Goal: Information Seeking & Learning: Learn about a topic

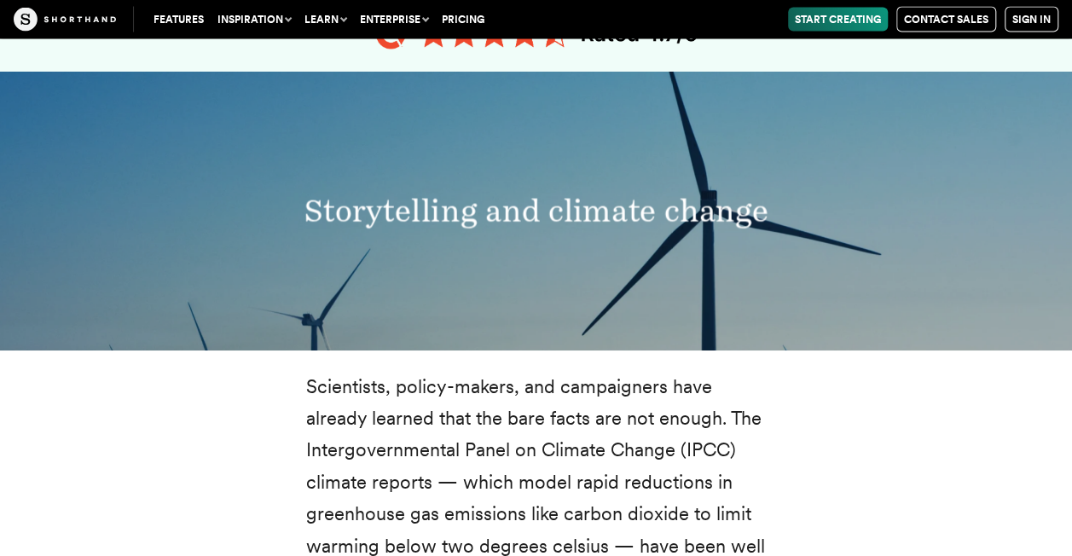
scroll to position [1655, 0]
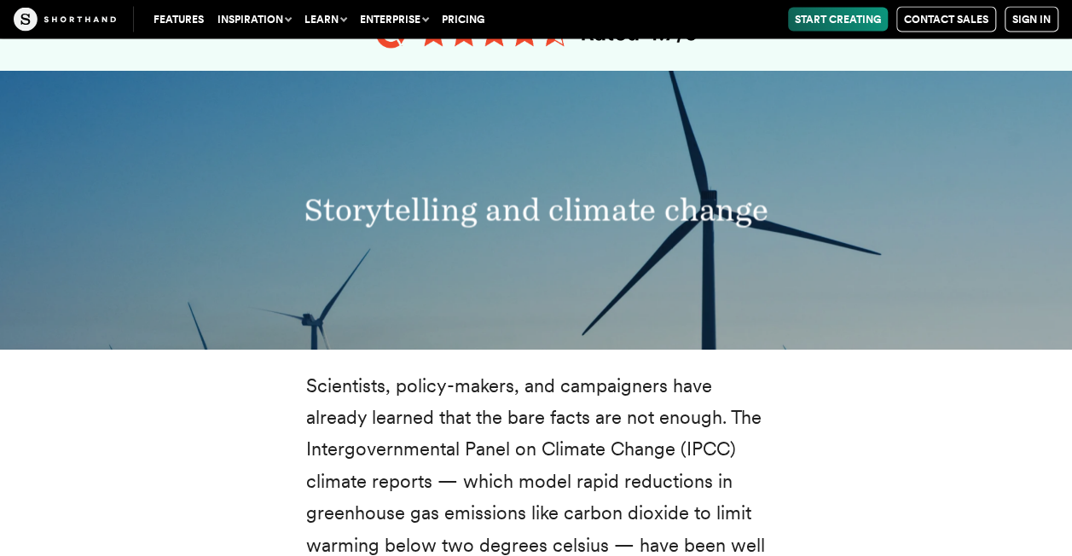
click at [546, 223] on h3 "Storytelling and climate change" at bounding box center [537, 211] width 720 height 38
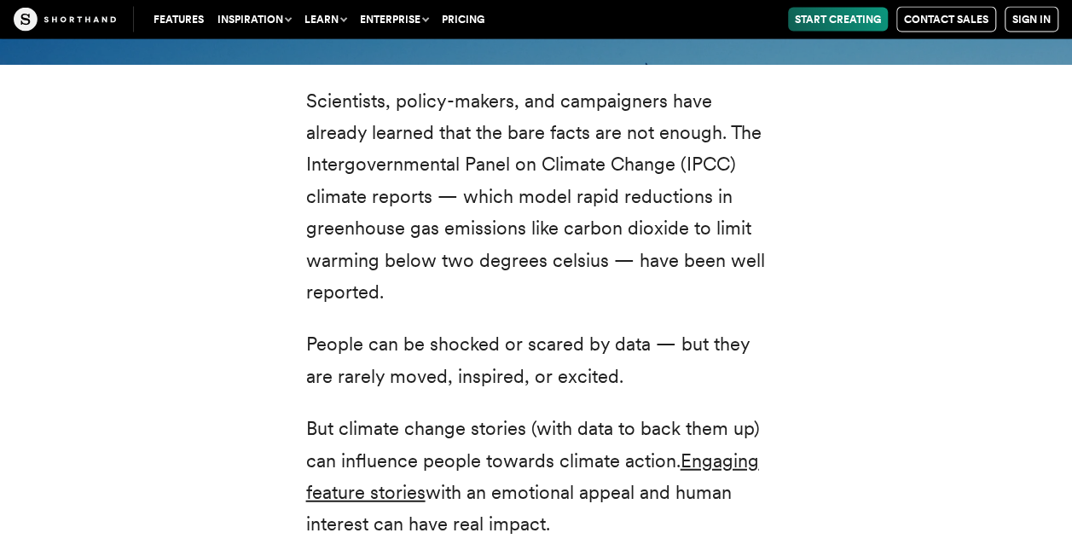
scroll to position [1940, 0]
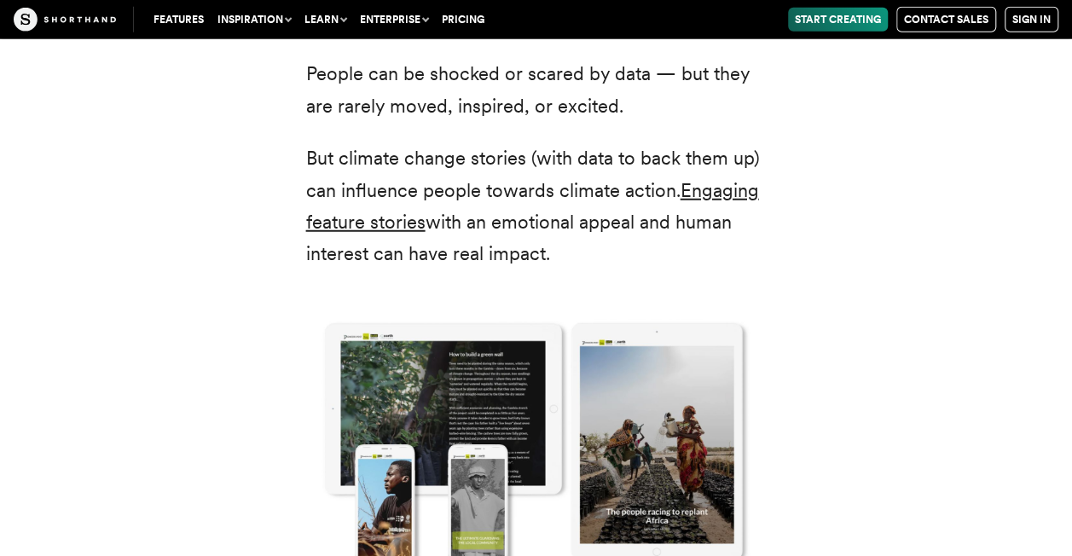
scroll to position [2209, 0]
click at [703, 194] on link "Engaging feature stories" at bounding box center [532, 207] width 453 height 54
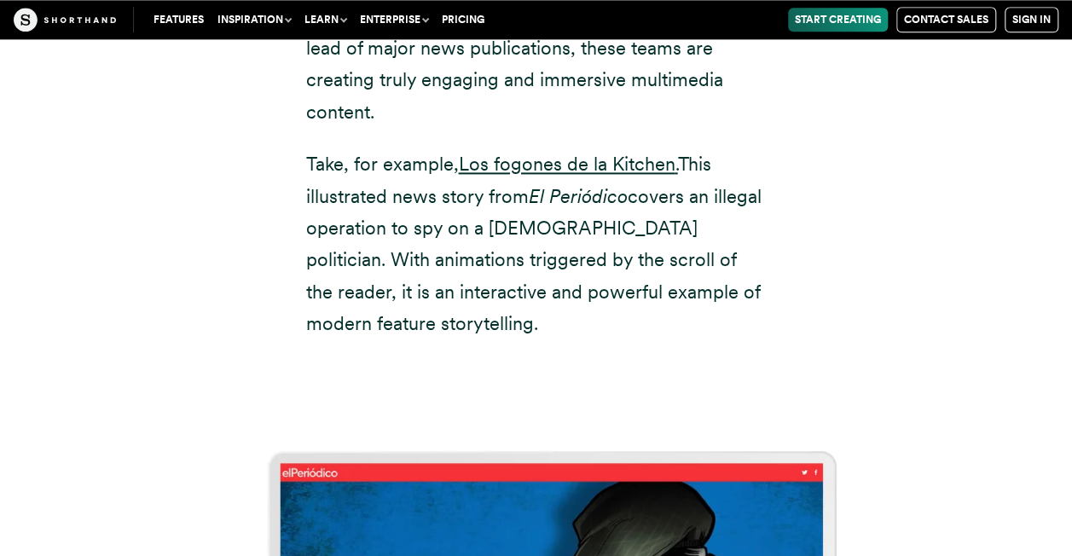
scroll to position [1133, 0]
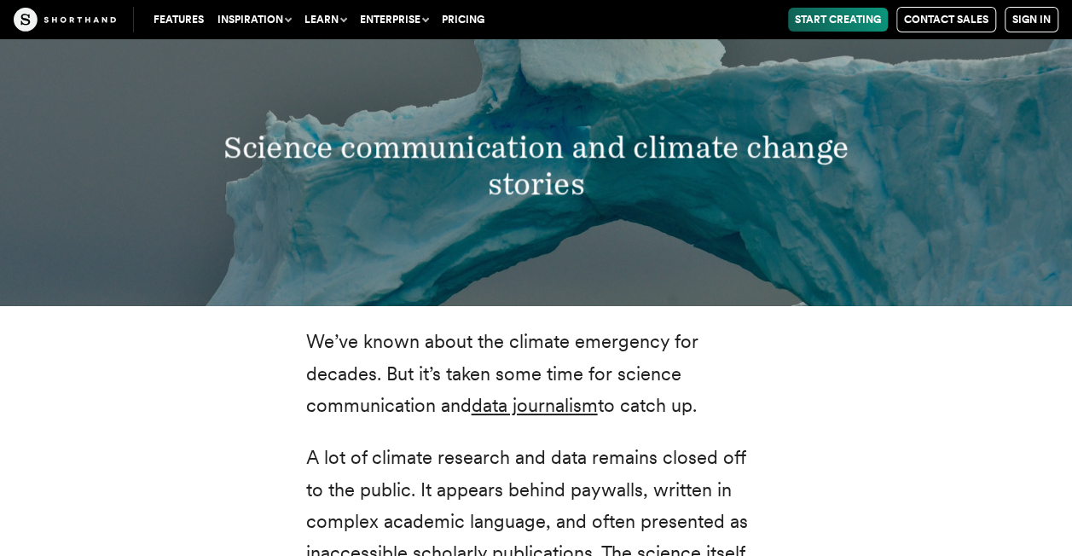
scroll to position [3047, 0]
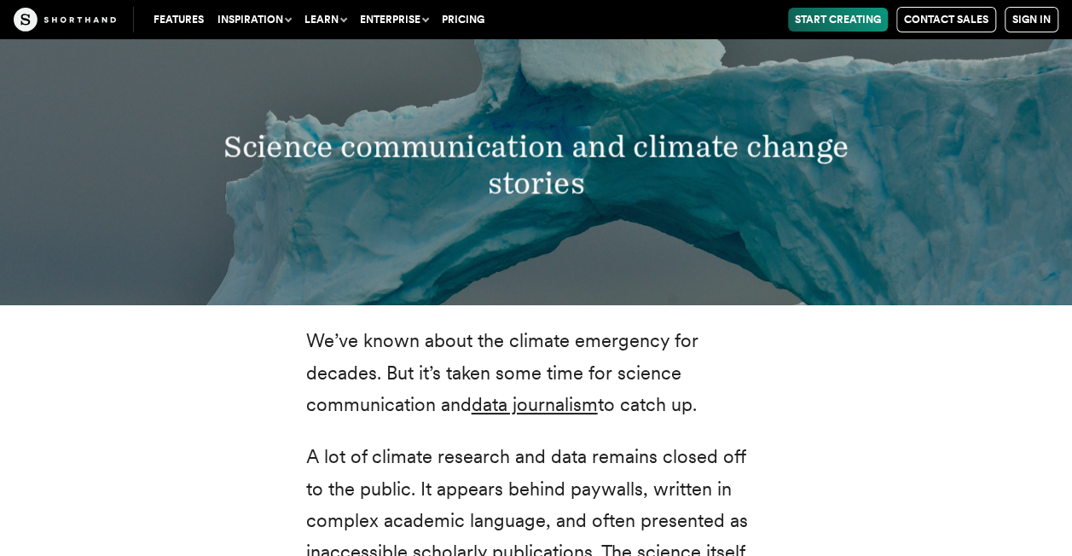
click at [516, 194] on h3 "Science communication and climate change stories" at bounding box center [536, 165] width 704 height 73
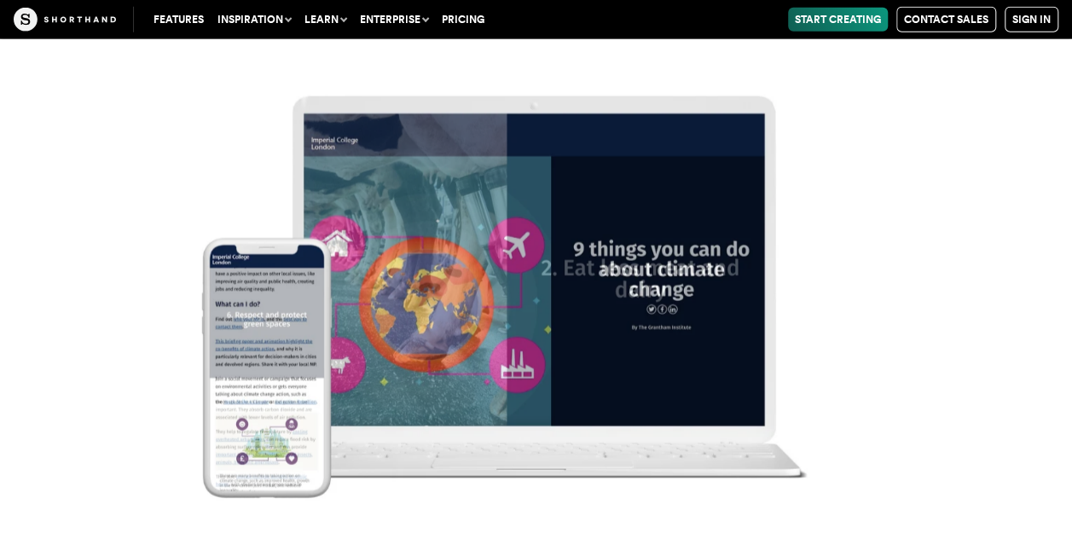
scroll to position [21331, 0]
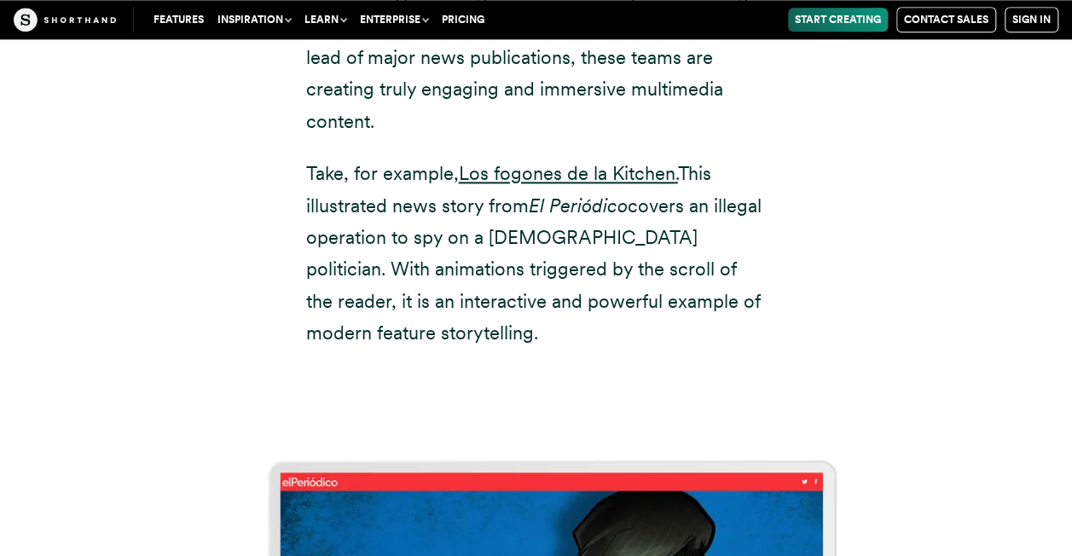
scroll to position [1121, 0]
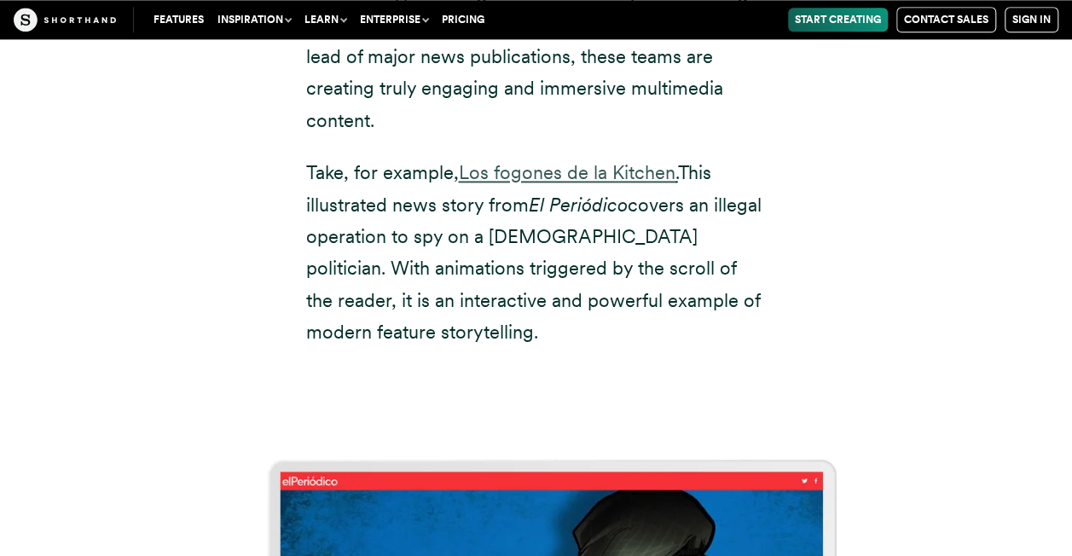
click at [542, 161] on link "Los fogones de la Kitchen" at bounding box center [567, 172] width 217 height 22
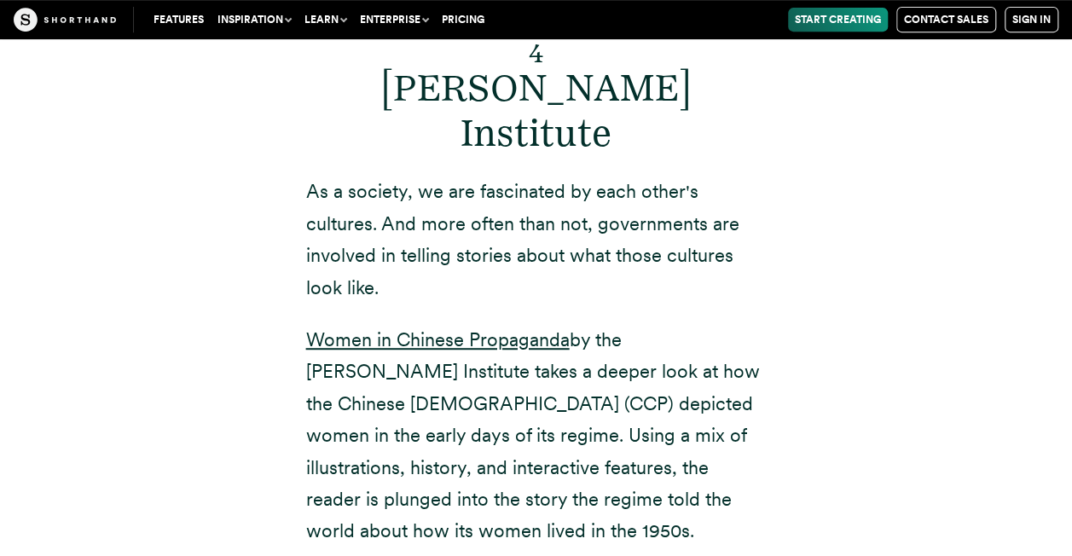
scroll to position [10026, 0]
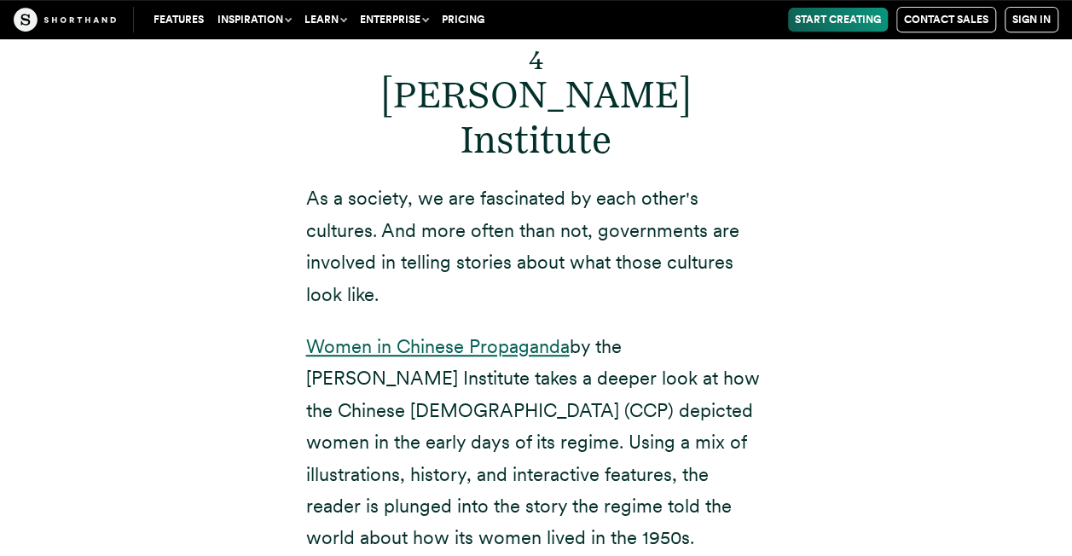
click at [522, 335] on link "Women in Chinese Propaganda" at bounding box center [438, 346] width 264 height 22
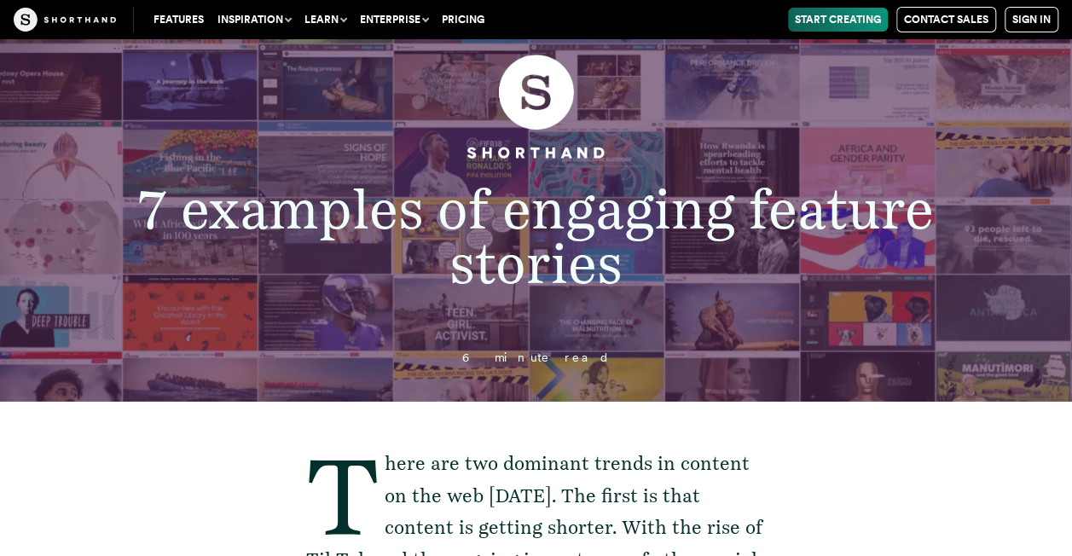
scroll to position [0, 0]
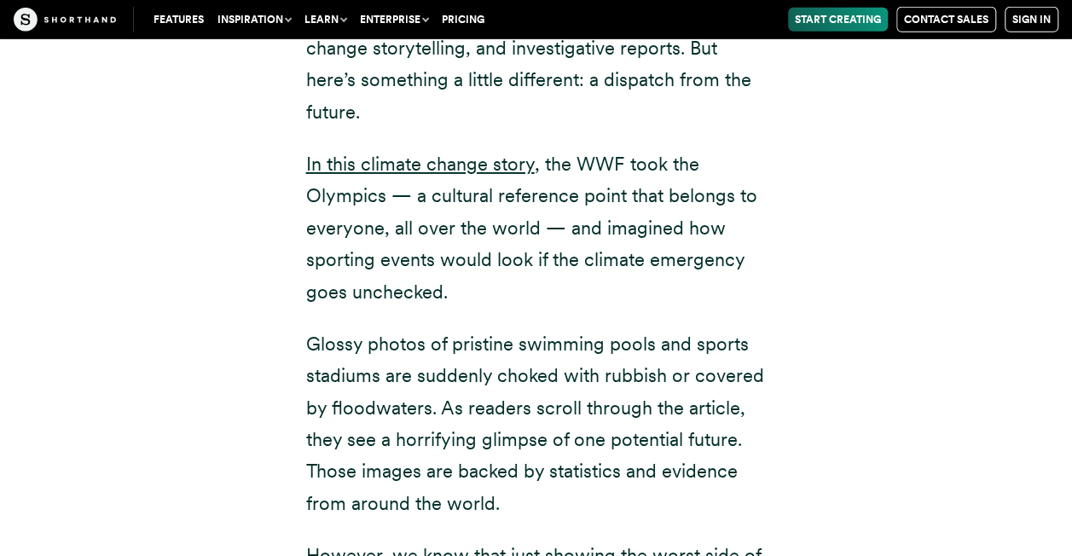
scroll to position [18672, 0]
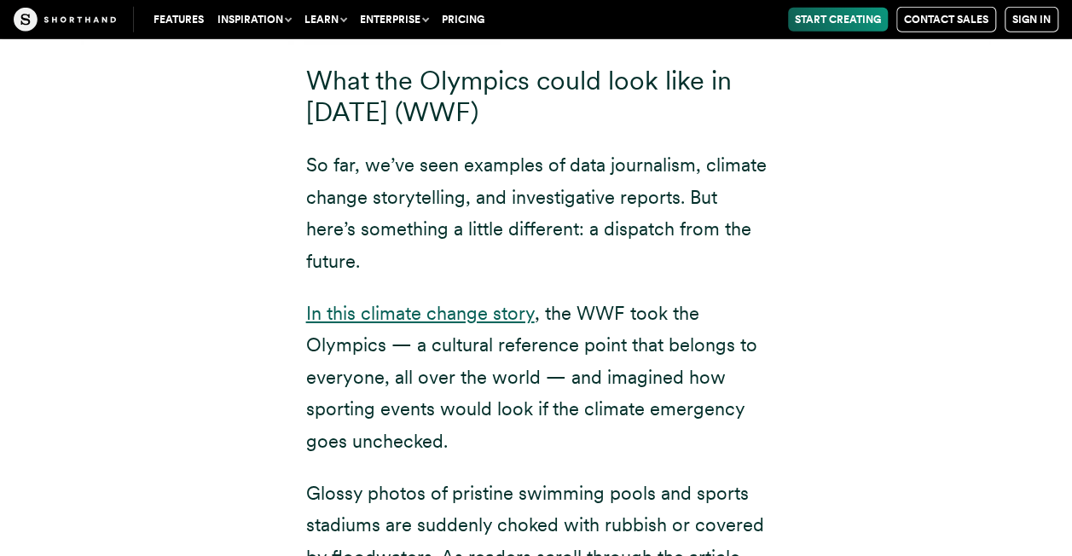
click at [495, 302] on link "In this climate change story" at bounding box center [420, 313] width 229 height 22
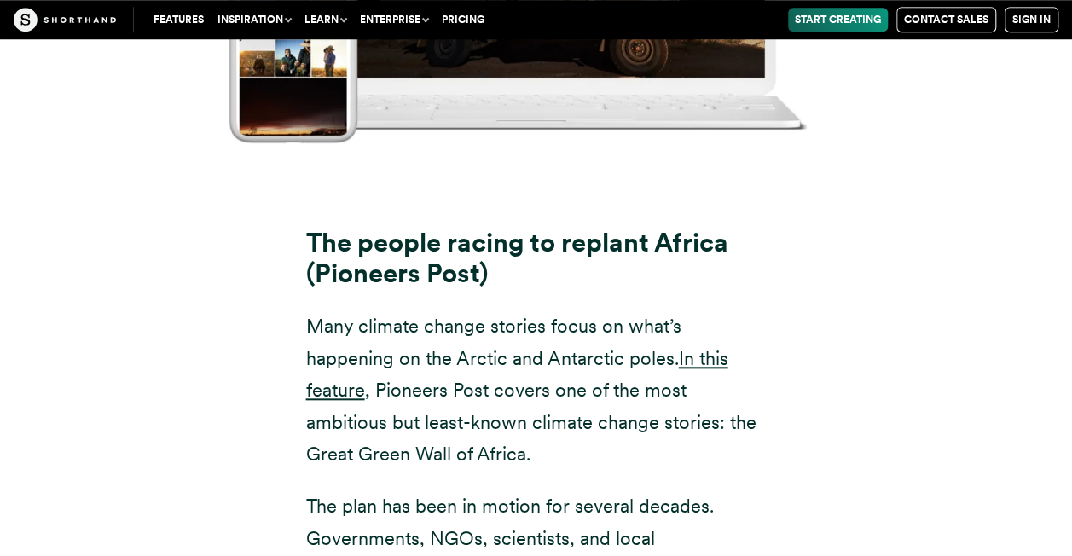
scroll to position [16760, 0]
click at [706, 310] on p "Many climate change stories focus on what’s happening on the Arctic and Antarct…" at bounding box center [536, 389] width 461 height 159
click at [706, 347] on link "In this feature" at bounding box center [517, 374] width 422 height 54
